Goal: Task Accomplishment & Management: Manage account settings

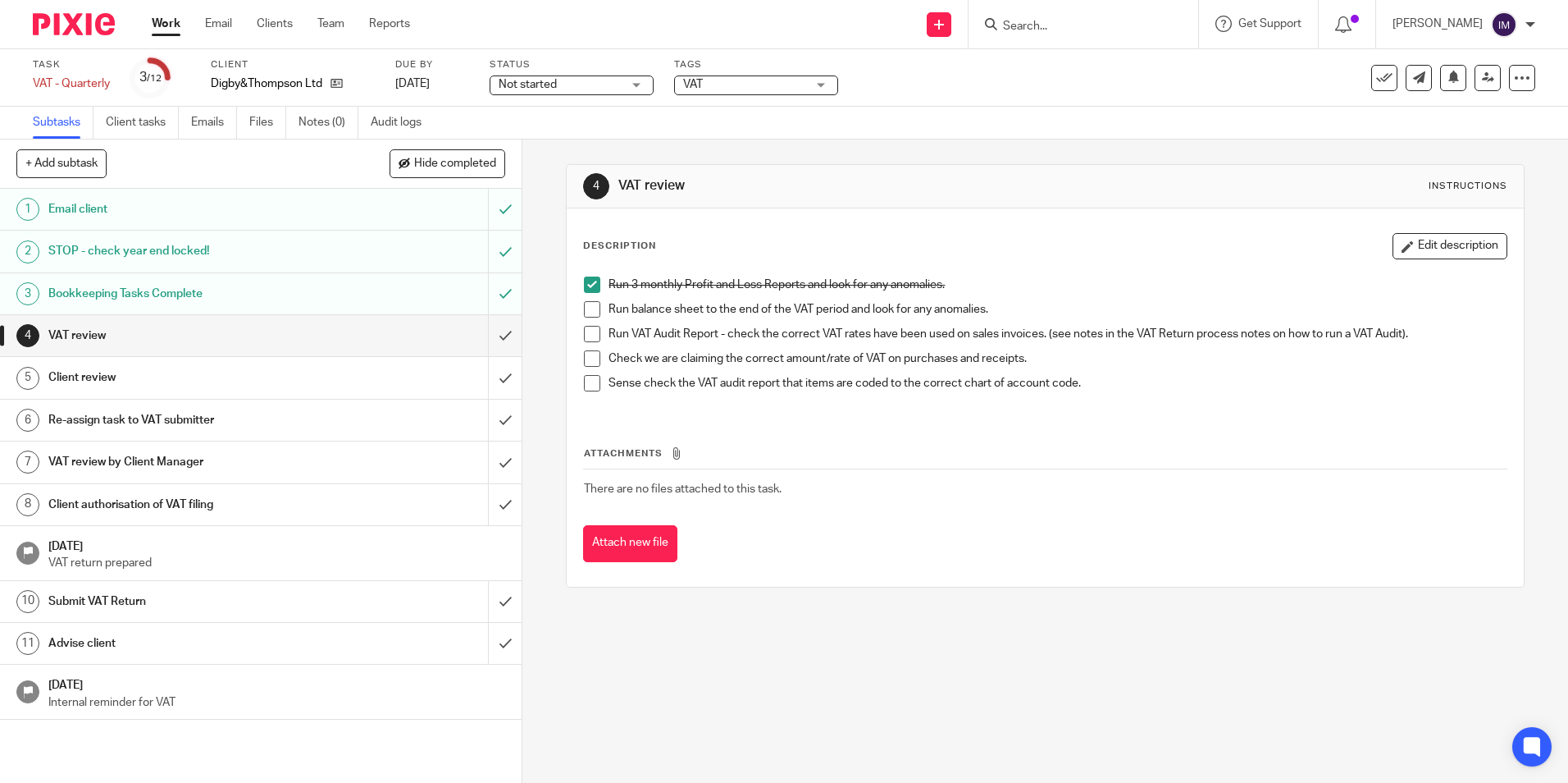
click at [588, 308] on span at bounding box center [591, 308] width 16 height 16
click at [584, 337] on span at bounding box center [591, 333] width 16 height 16
click at [588, 361] on span at bounding box center [591, 358] width 16 height 16
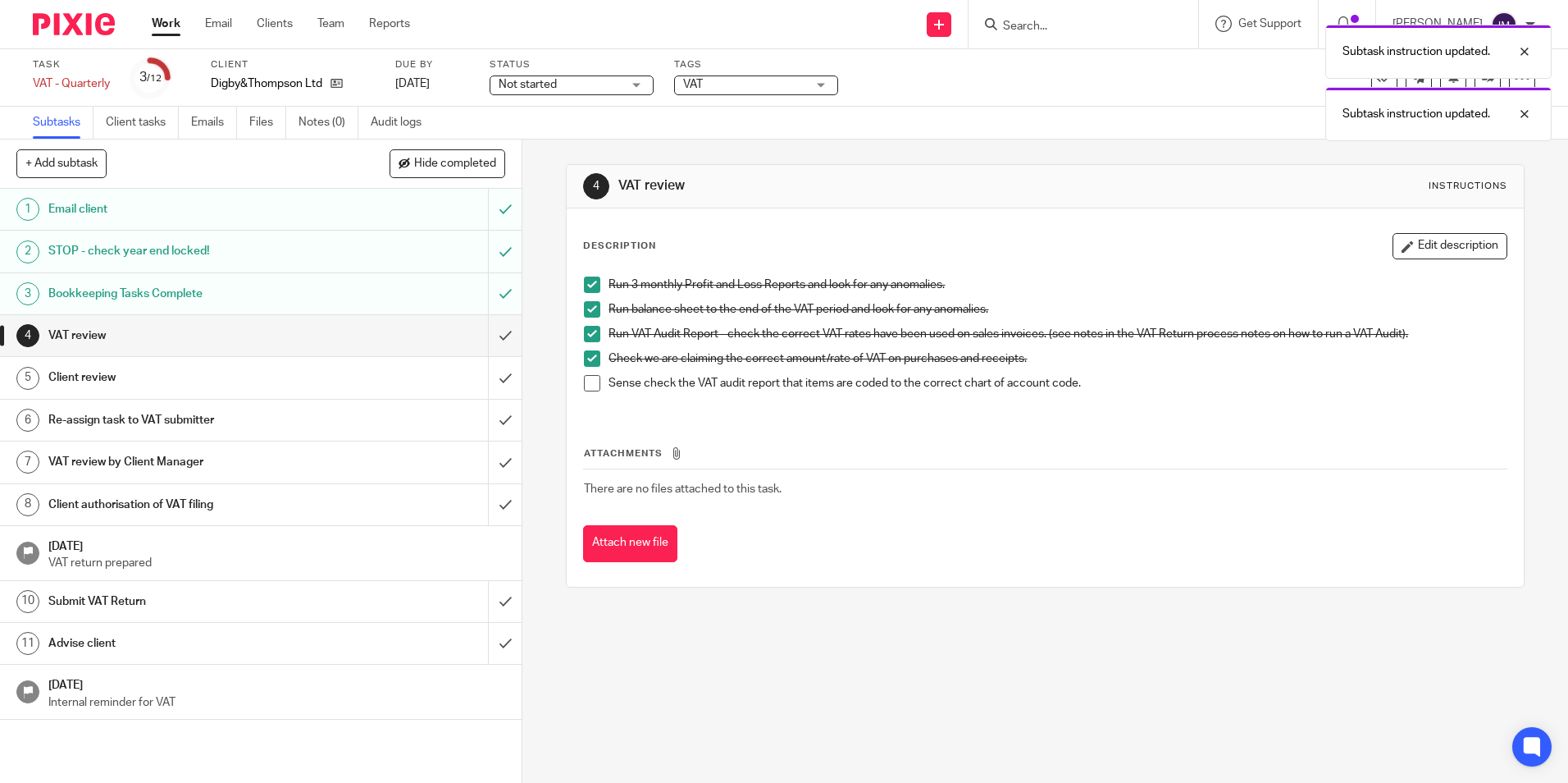
click at [590, 385] on span at bounding box center [591, 382] width 16 height 16
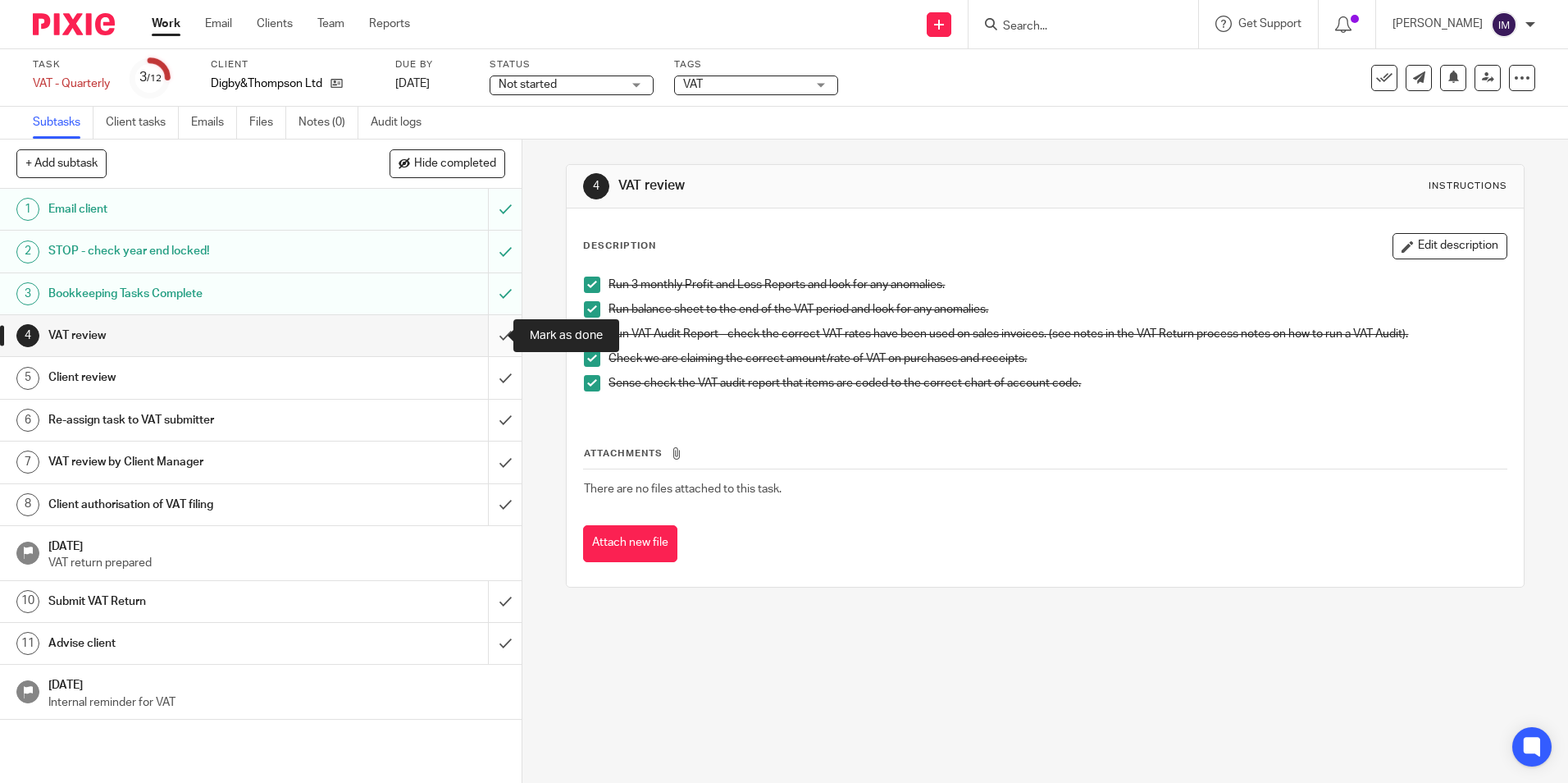
click at [482, 343] on input "submit" at bounding box center [260, 335] width 521 height 41
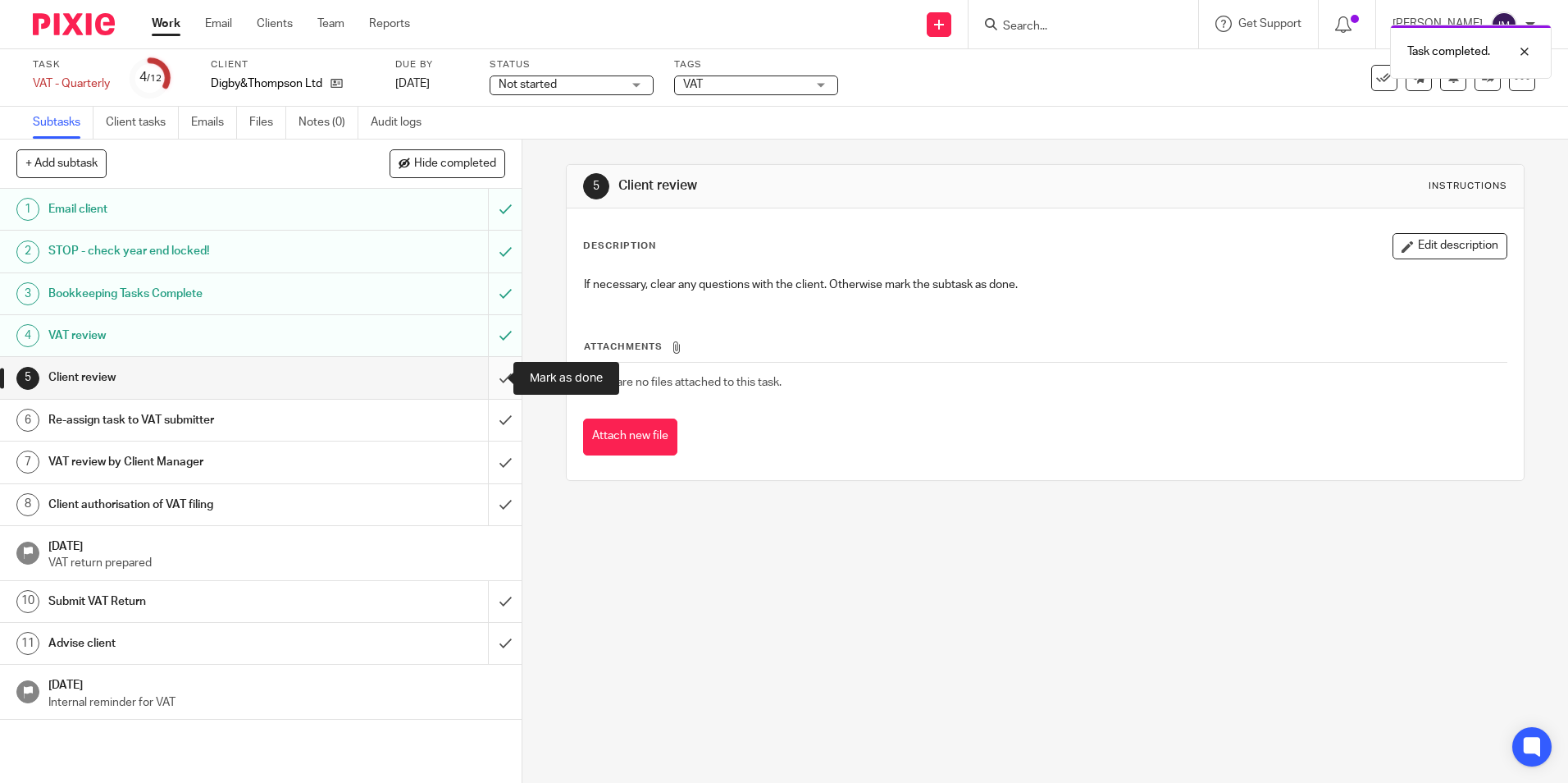
click at [486, 381] on input "submit" at bounding box center [260, 376] width 521 height 41
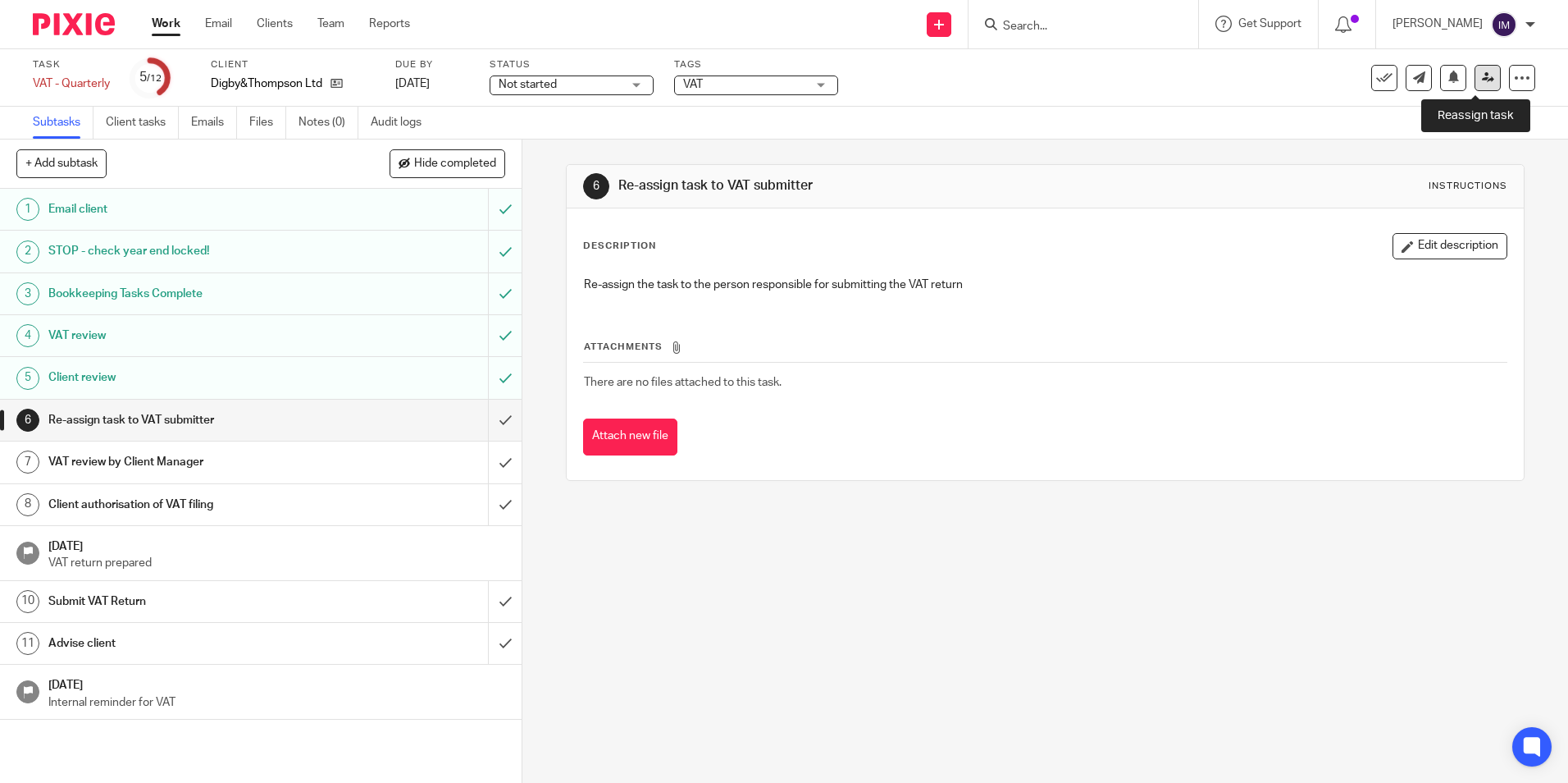
click at [1475, 85] on link at bounding box center [1488, 78] width 26 height 26
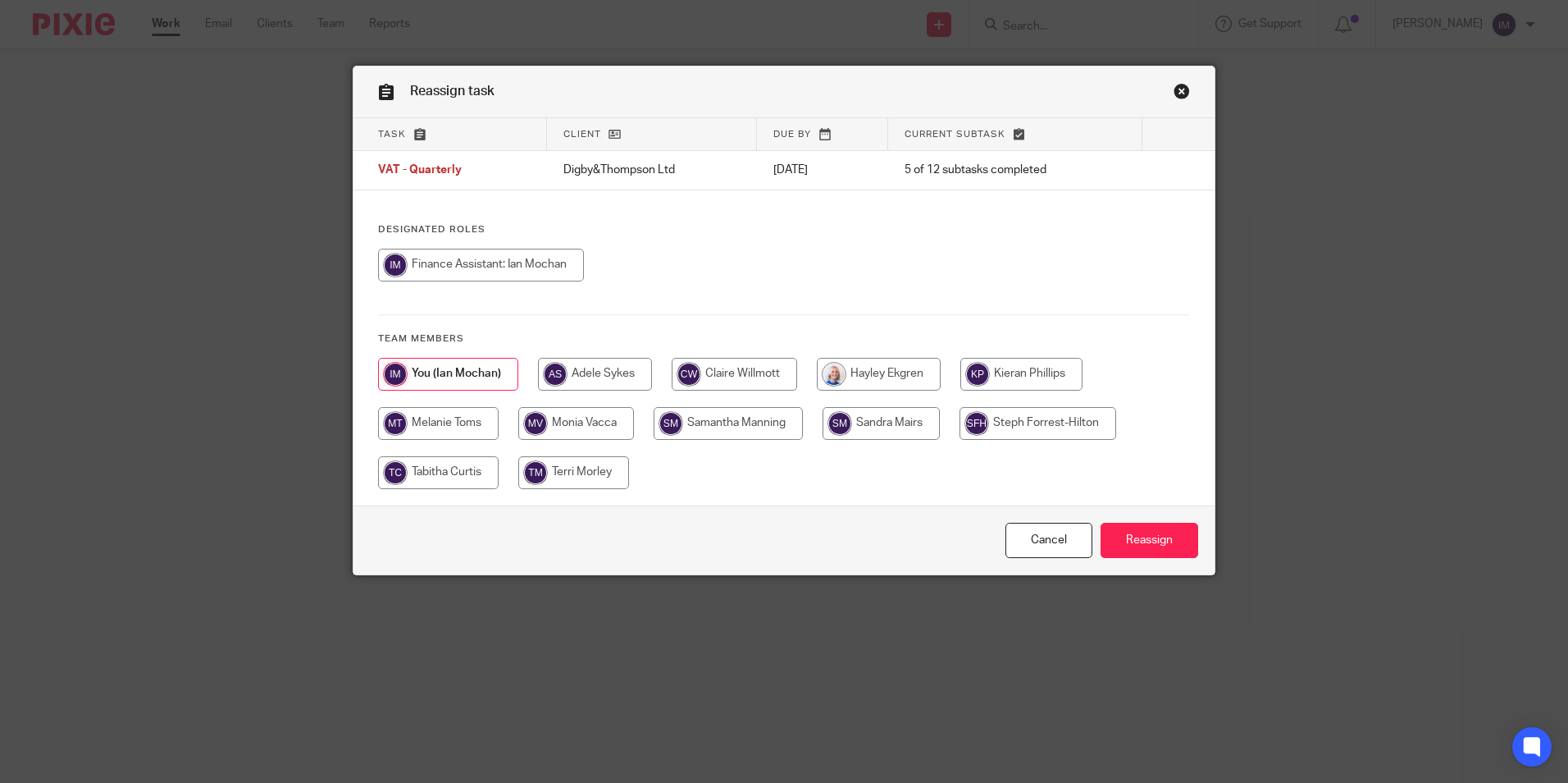
click at [733, 371] on input "radio" at bounding box center [734, 374] width 125 height 33
radio input "true"
click at [1147, 544] on input "Reassign" at bounding box center [1148, 540] width 97 height 35
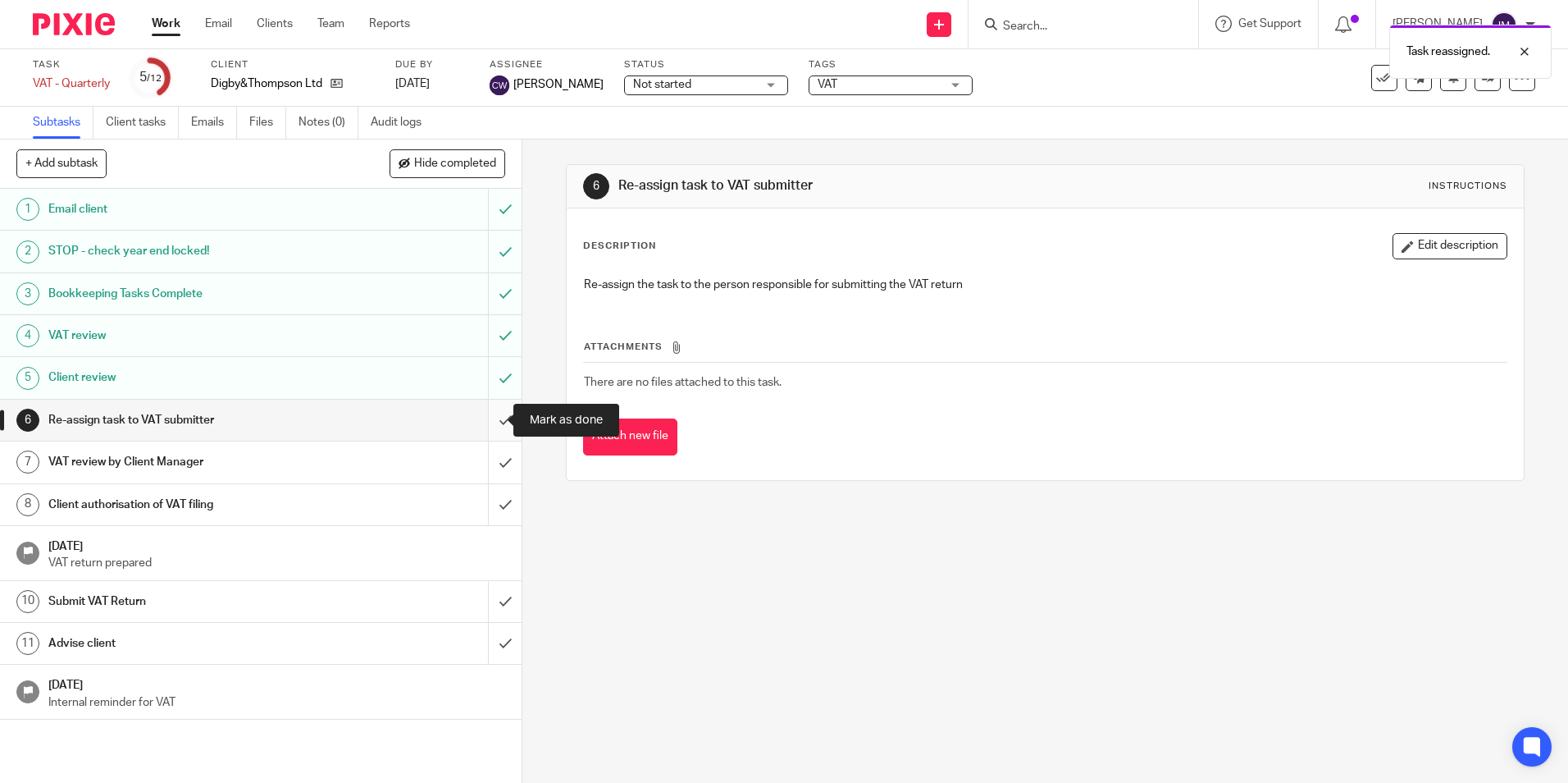
click at [492, 422] on input "submit" at bounding box center [260, 420] width 521 height 41
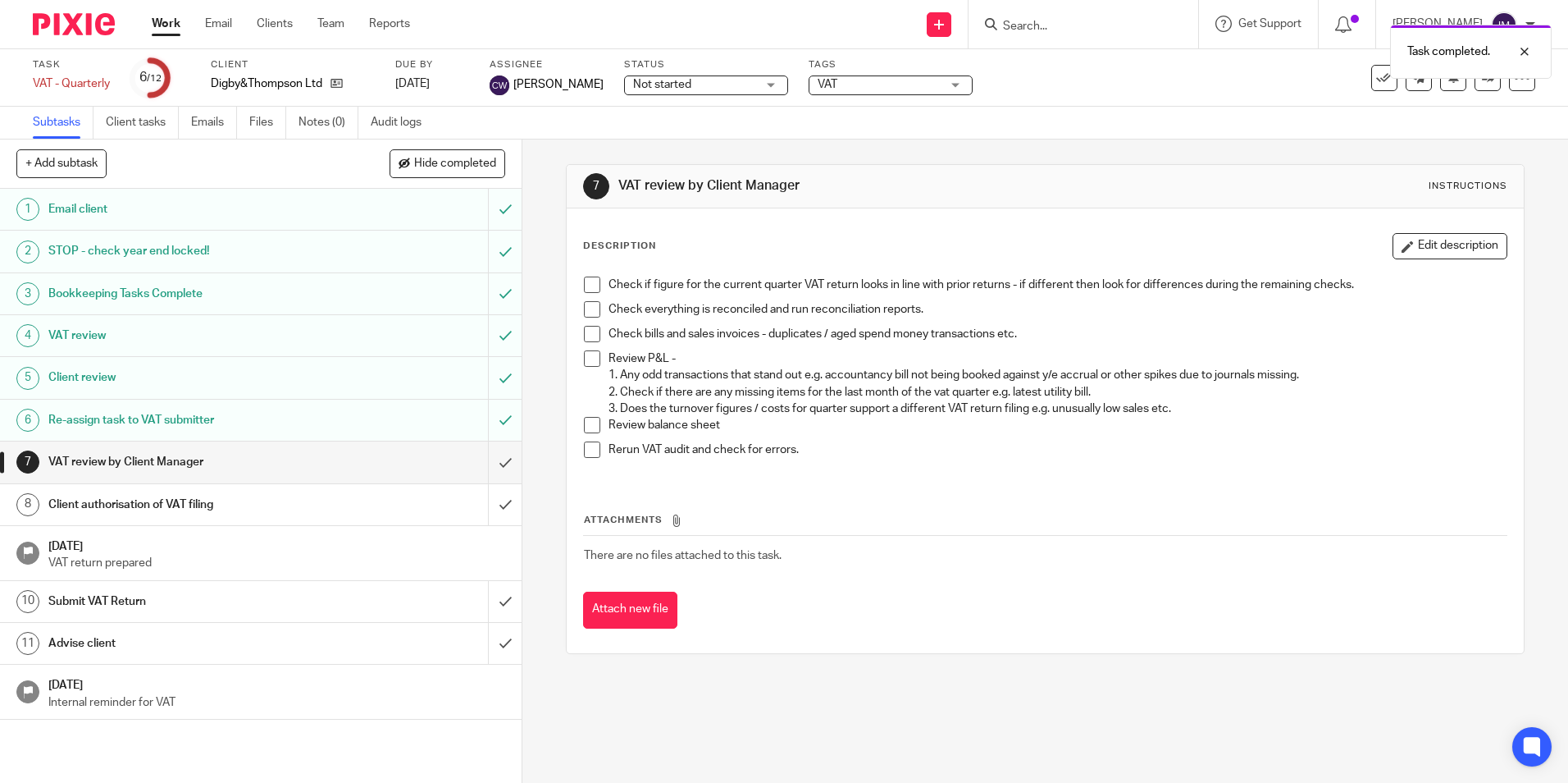
click at [164, 24] on link "Work" at bounding box center [166, 24] width 28 height 16
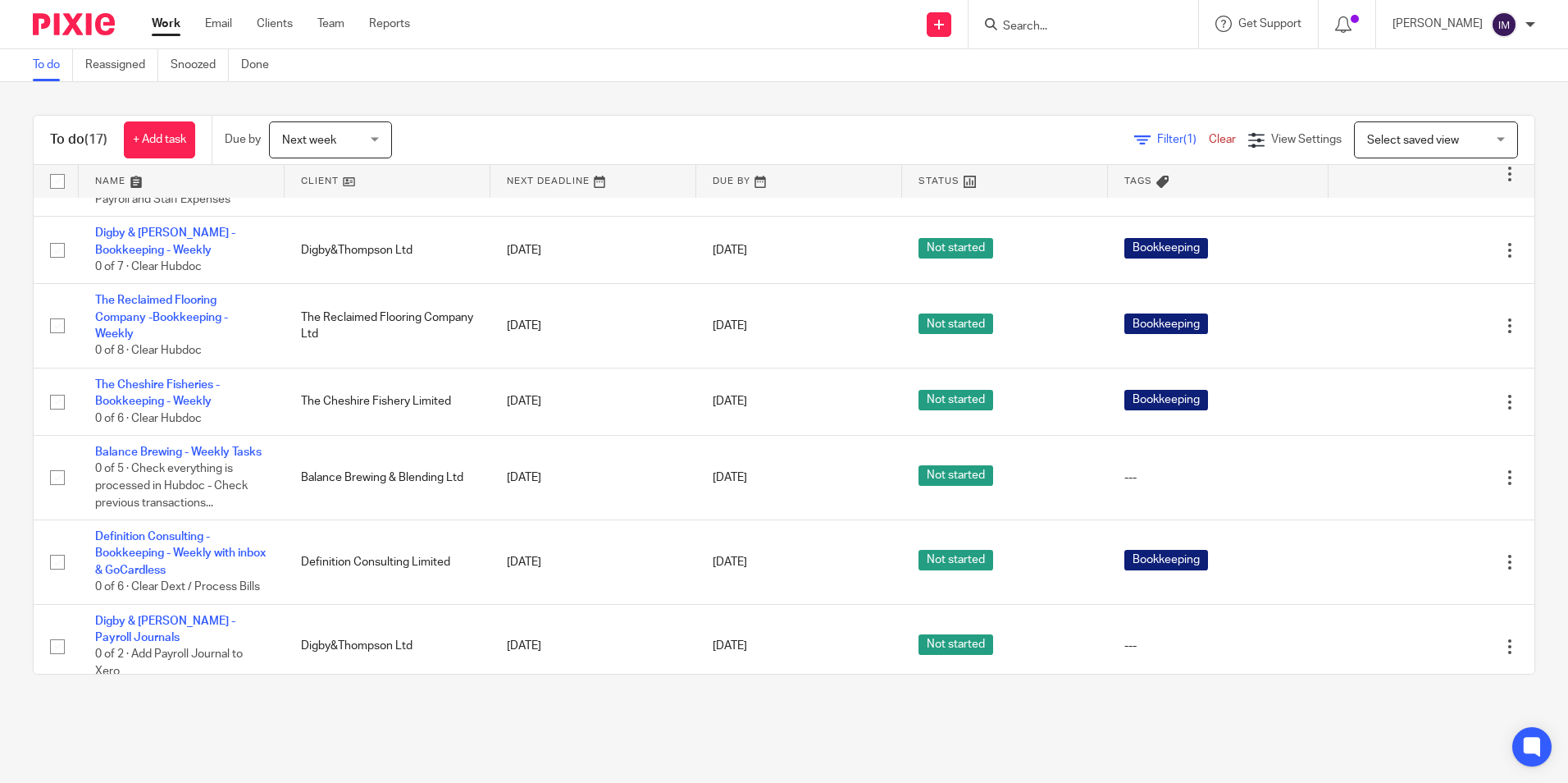
scroll to position [837, 0]
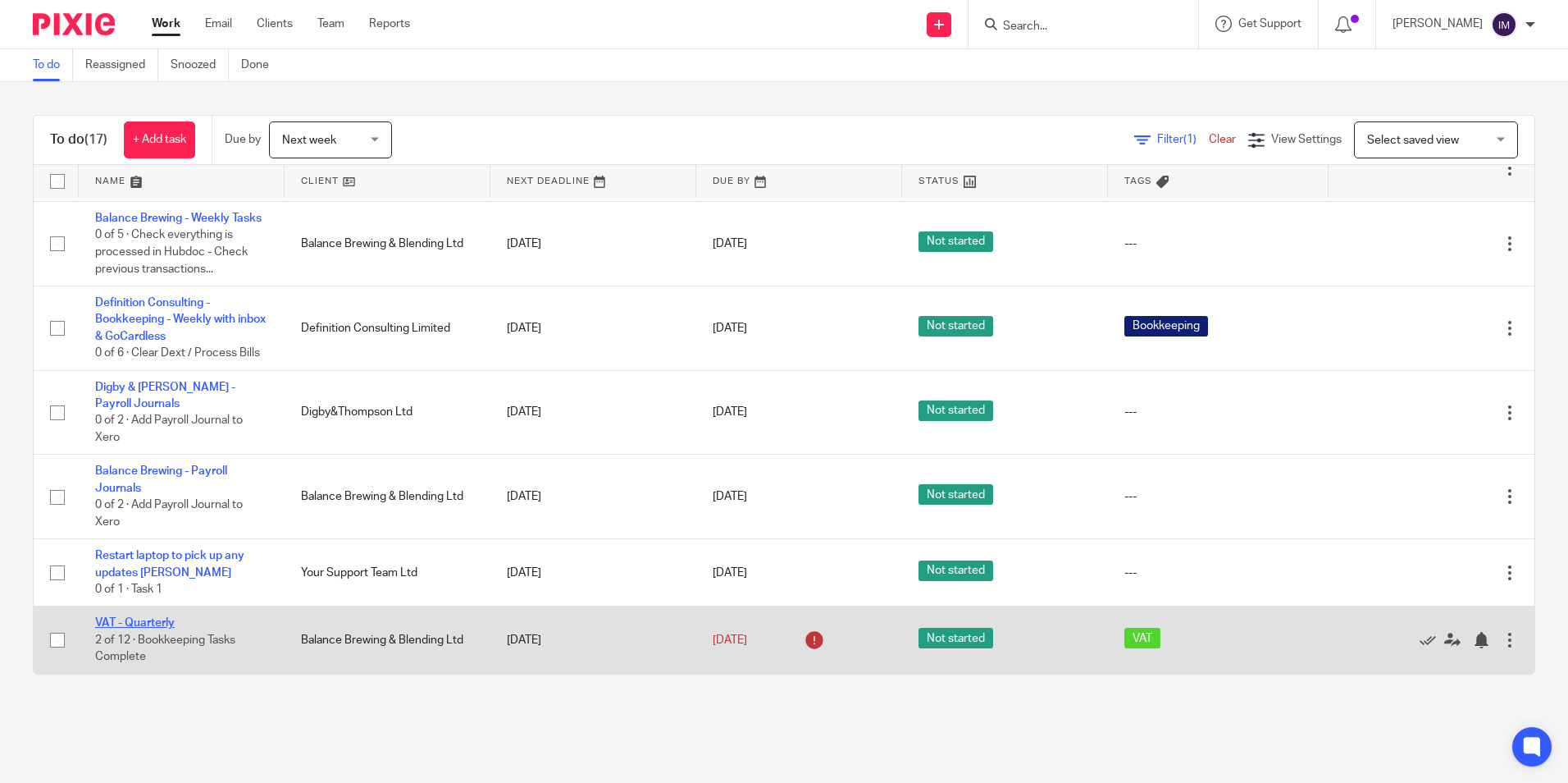
click at [148, 626] on link "VAT - Quarterly" at bounding box center [135, 623] width 79 height 11
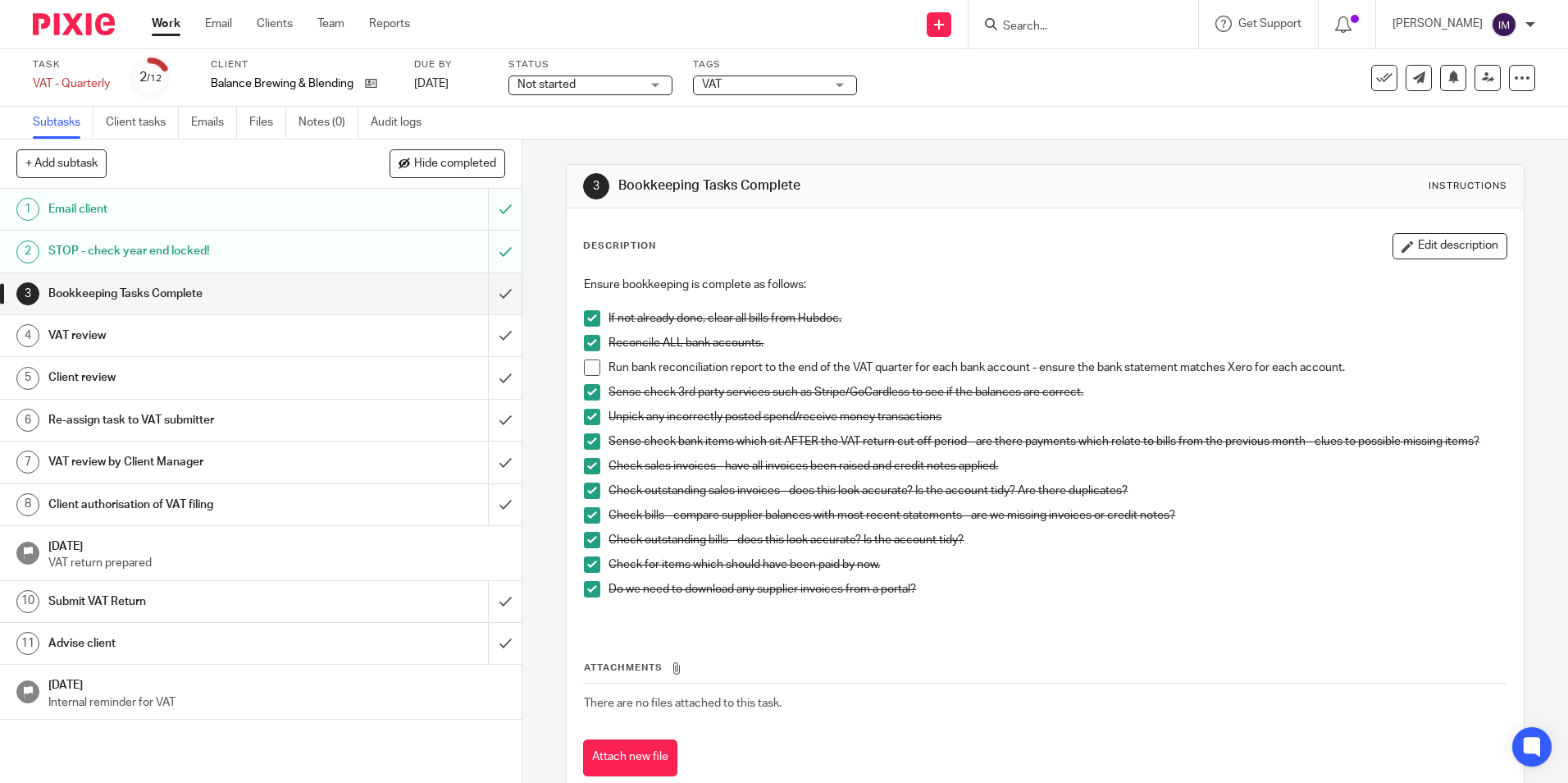
click at [308, 338] on h1 "VAT review" at bounding box center [189, 336] width 282 height 25
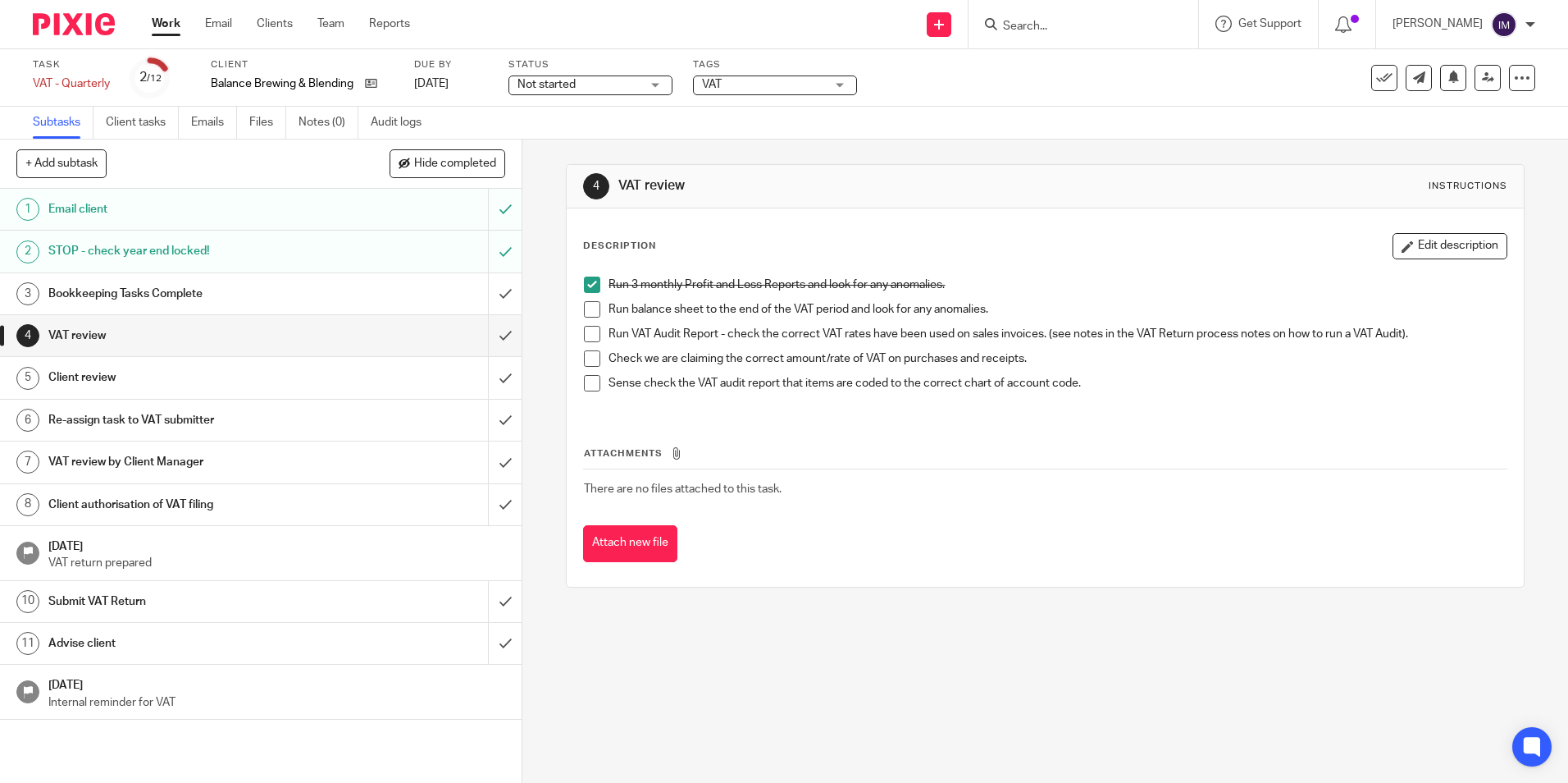
click at [586, 313] on span at bounding box center [591, 308] width 16 height 16
click at [282, 26] on link "Clients" at bounding box center [274, 24] width 36 height 16
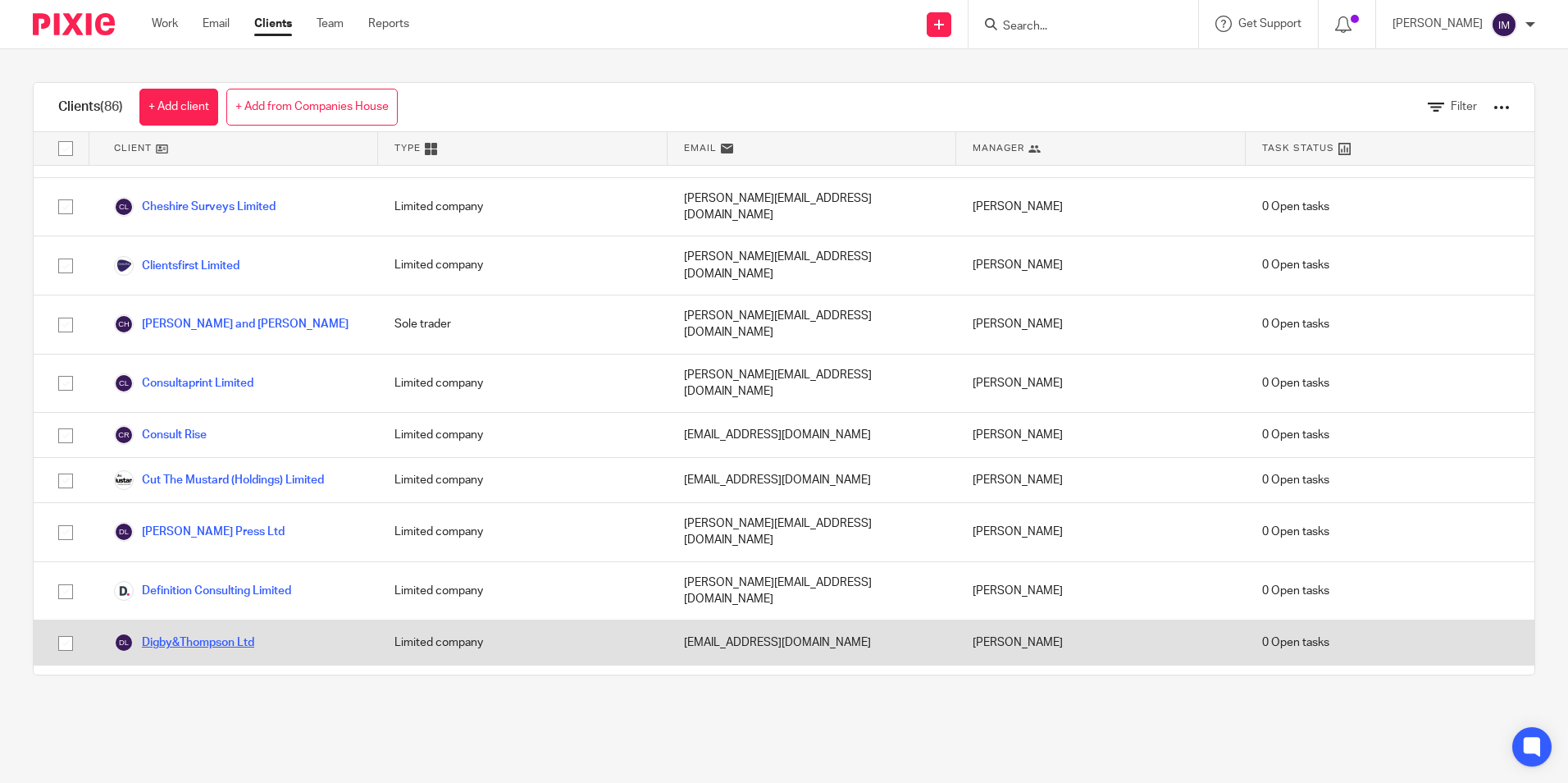
scroll to position [739, 0]
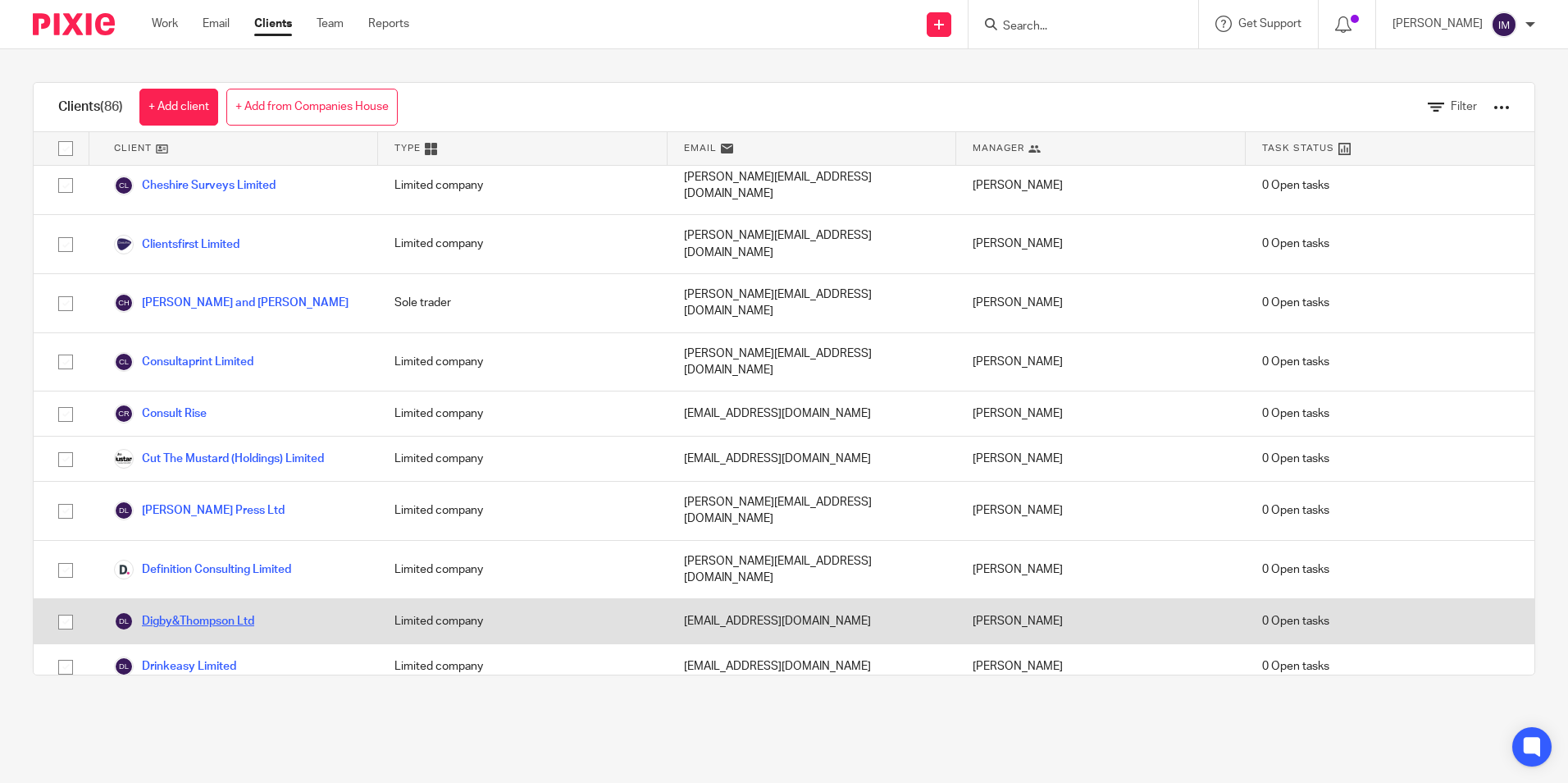
click at [233, 611] on link "Digby&Thompson Ltd" at bounding box center [184, 621] width 140 height 20
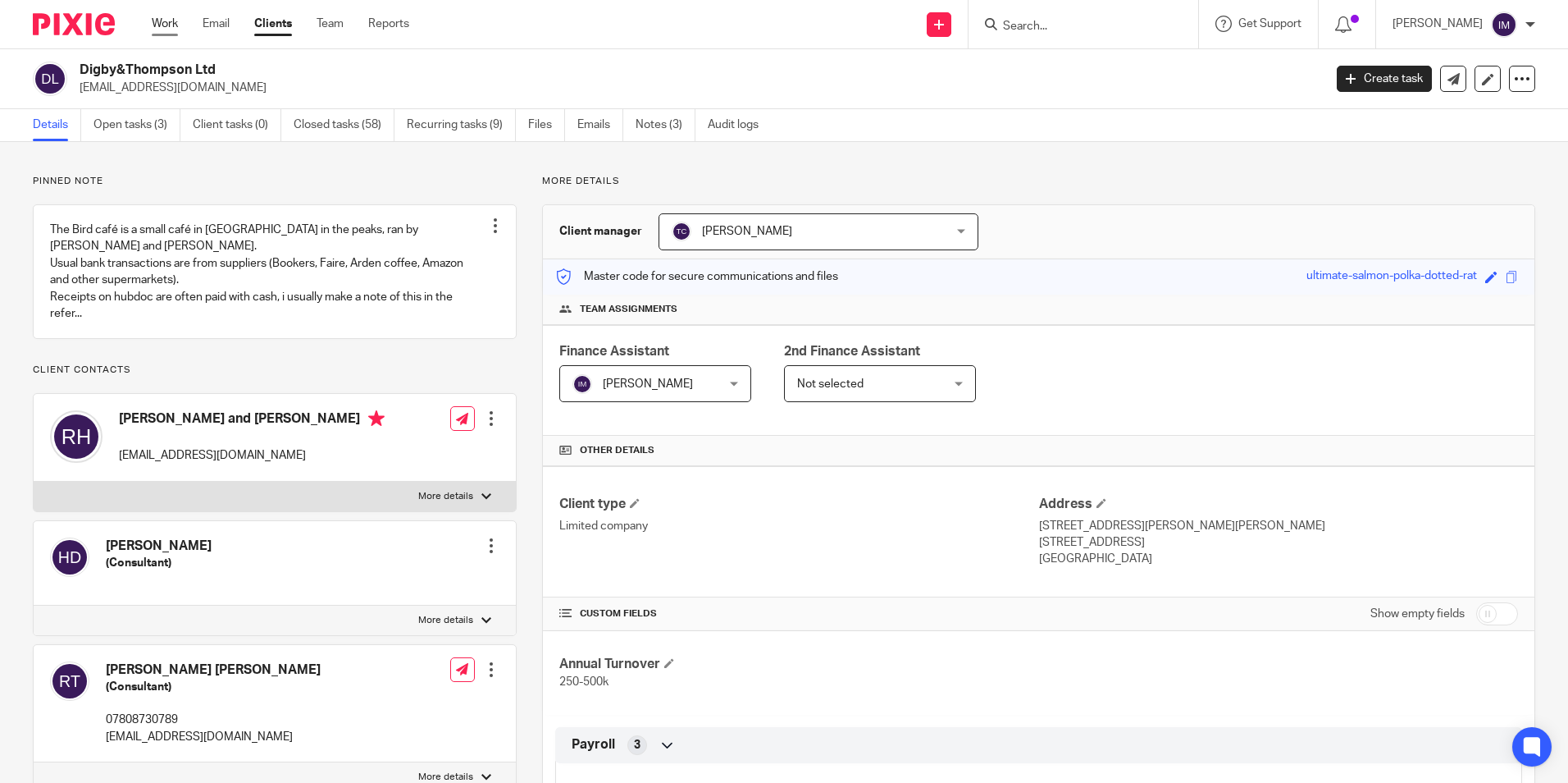
click at [171, 22] on link "Work" at bounding box center [165, 24] width 26 height 16
